Goal: Task Accomplishment & Management: Use online tool/utility

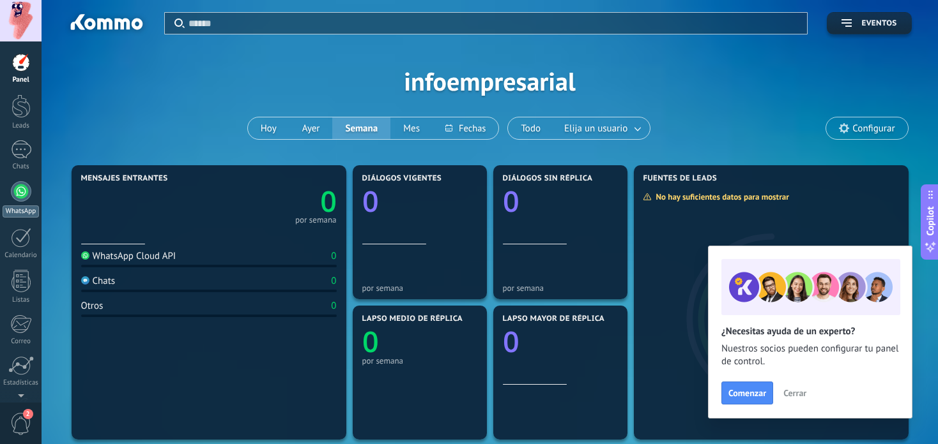
click at [15, 196] on div at bounding box center [21, 191] width 20 height 20
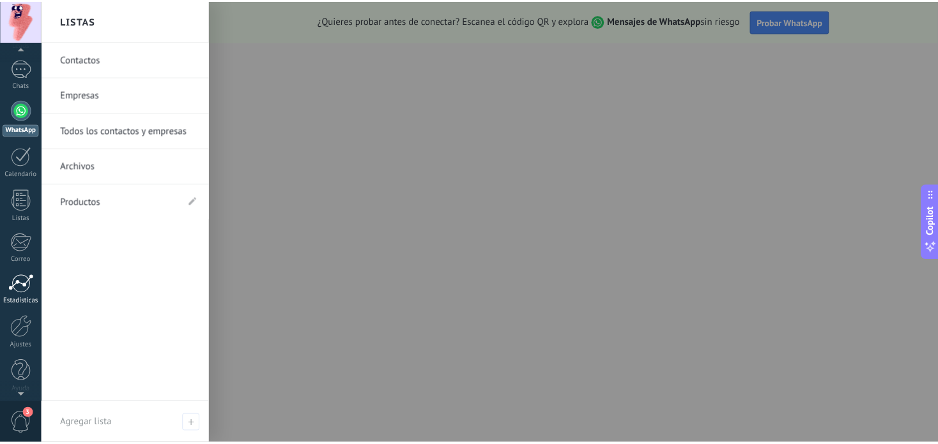
scroll to position [86, 0]
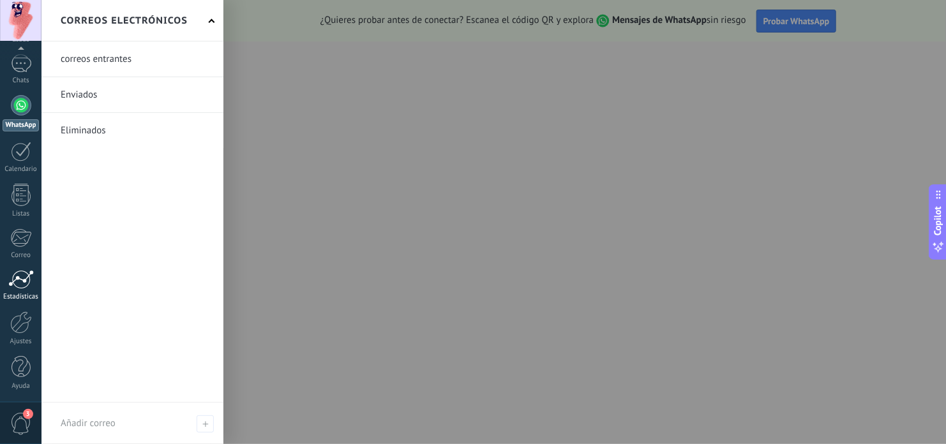
click at [29, 287] on div at bounding box center [21, 279] width 26 height 19
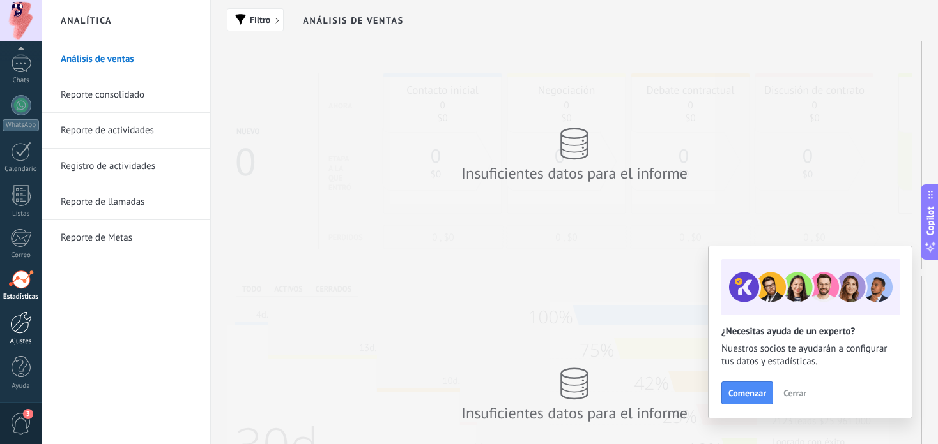
click at [22, 324] on div at bounding box center [21, 323] width 22 height 22
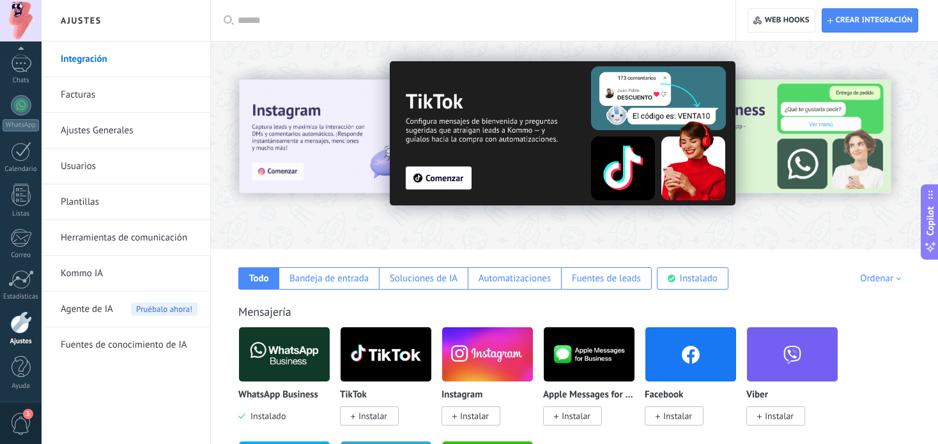
scroll to position [128, 0]
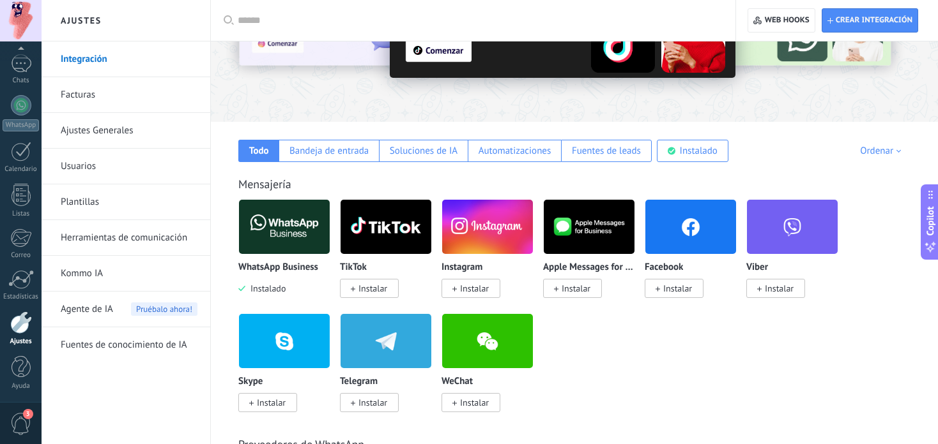
click at [638, 351] on div "WhatsApp Business Instalado TikTok Instalar Instagram Instalar Apple Messages f…" at bounding box center [580, 313] width 685 height 229
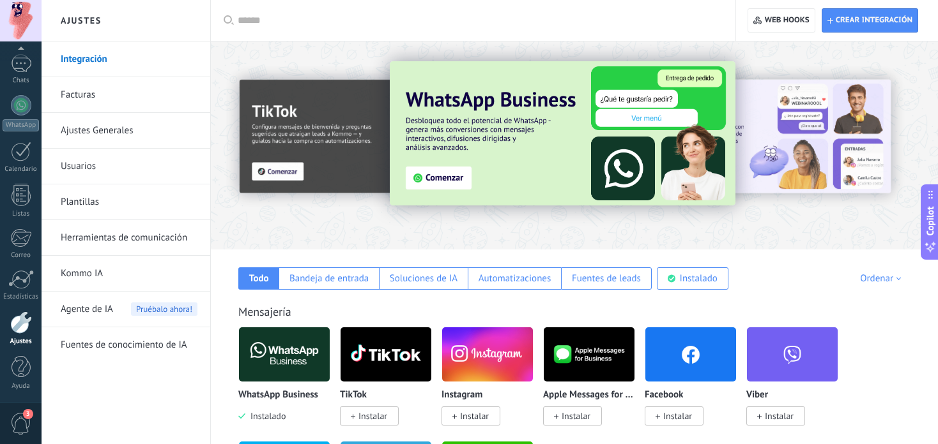
click at [301, 142] on div at bounding box center [261, 144] width 280 height 115
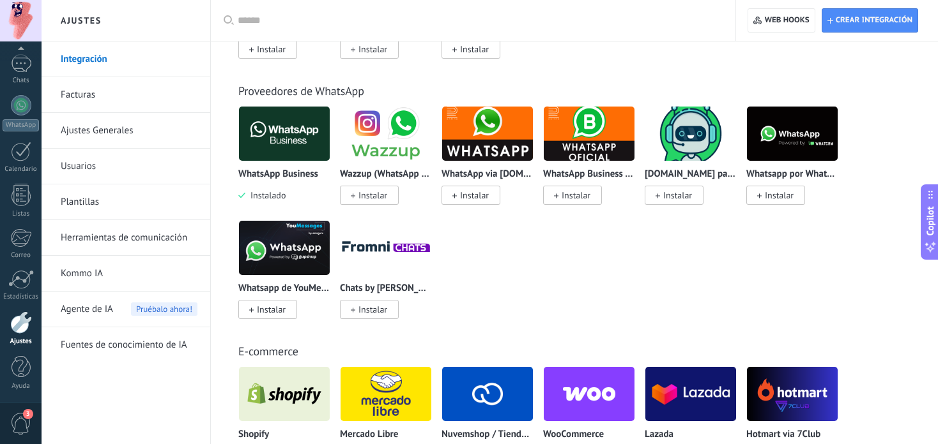
scroll to position [319, 0]
